Goal: Task Accomplishment & Management: Complete application form

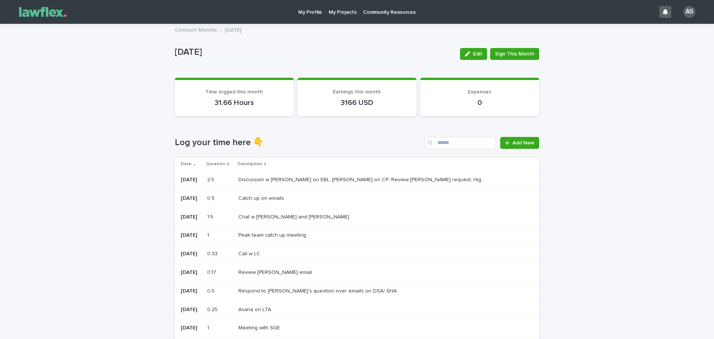
click at [590, 229] on div "Loading... Saving… Loading... Saving… [DATE] Edit Sign This Month [DATE] Edit S…" at bounding box center [357, 316] width 714 height 584
click at [512, 145] on span "Add New" at bounding box center [523, 142] width 22 height 5
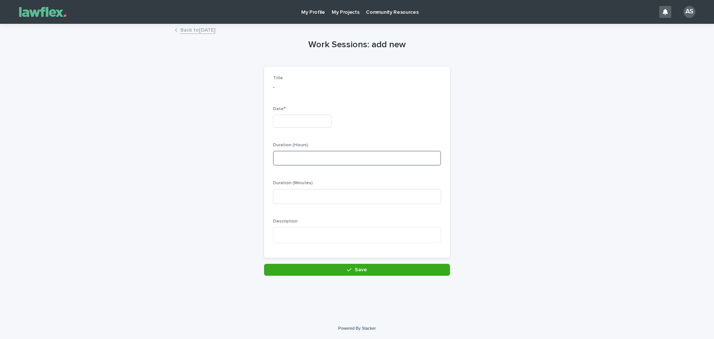
click at [315, 159] on input at bounding box center [357, 158] width 168 height 15
type input "*"
click at [604, 226] on div "Loading... Saving… Loading... Saving… Work Sessions: add new Loading... Saving……" at bounding box center [357, 171] width 714 height 293
click at [306, 125] on input "text" at bounding box center [302, 121] width 59 height 13
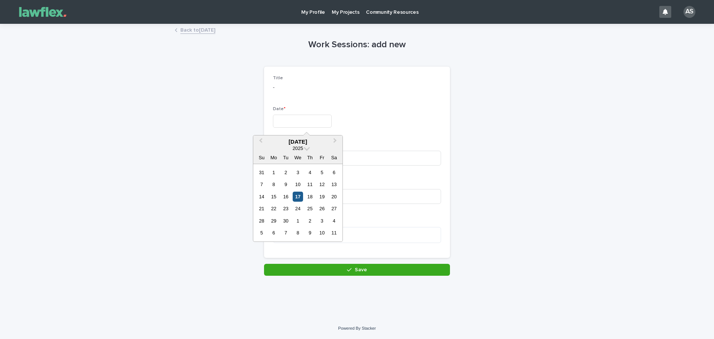
click at [296, 198] on div "17" at bounding box center [298, 196] width 10 height 10
type input "*********"
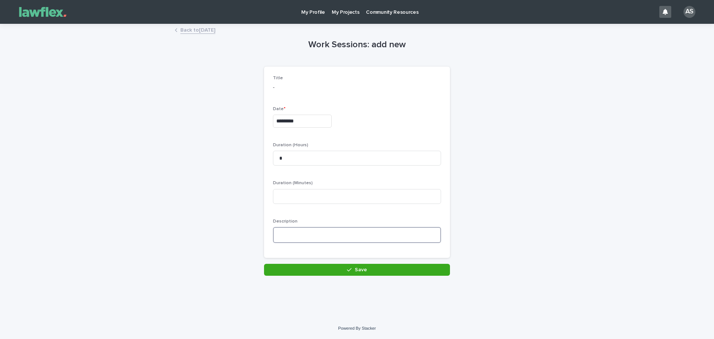
drag, startPoint x: 297, startPoint y: 235, endPoint x: 304, endPoint y: 230, distance: 8.5
click at [298, 235] on textarea at bounding box center [357, 235] width 168 height 16
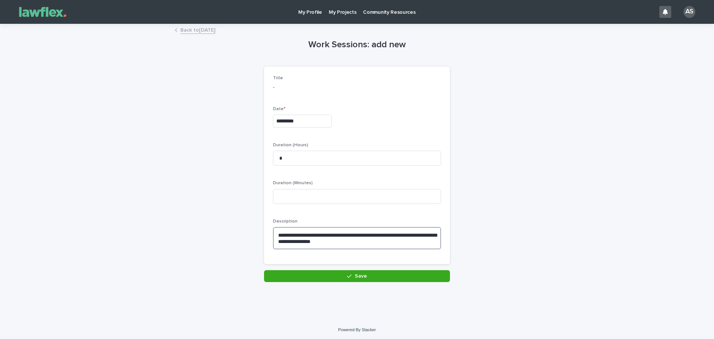
type textarea "**********"
click at [372, 271] on button "Save" at bounding box center [357, 276] width 186 height 12
